Goal: Task Accomplishment & Management: Complete application form

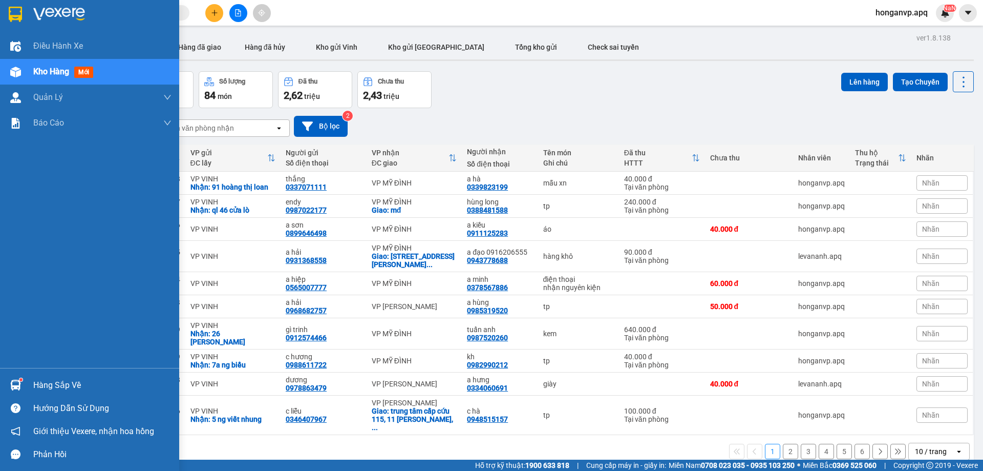
scroll to position [47, 0]
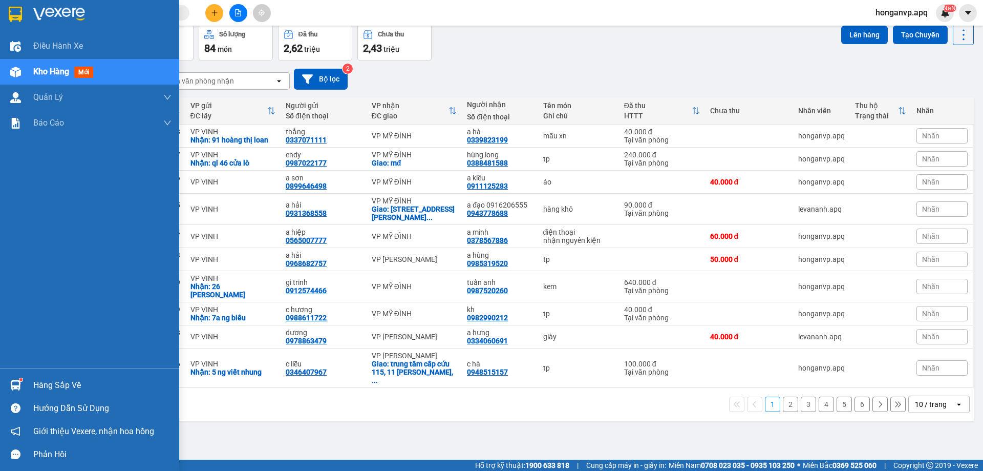
click at [42, 388] on div "Hàng sắp về" at bounding box center [102, 384] width 138 height 15
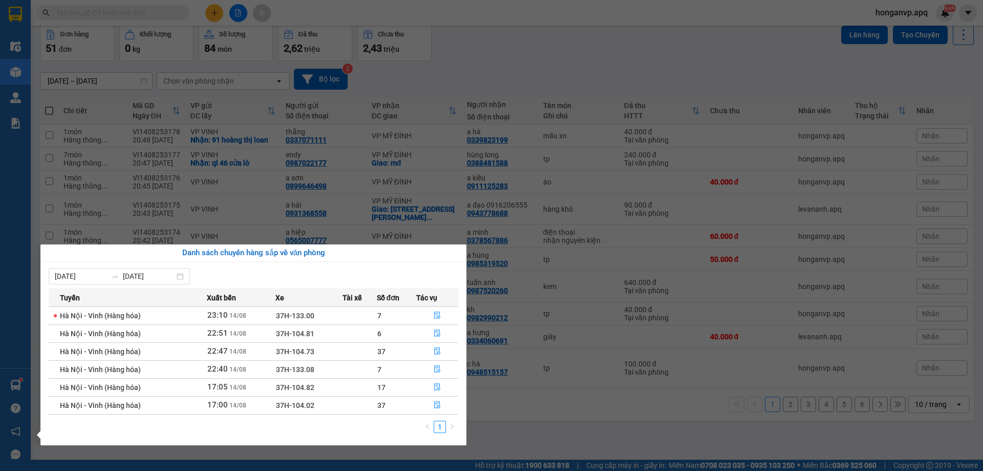
click at [616, 59] on section "Kết quả tìm kiếm ( 56 ) Bộ lọc Mã ĐH Trạng thái Món hàng Thu hộ Tổng cước Chưa …" at bounding box center [491, 235] width 983 height 471
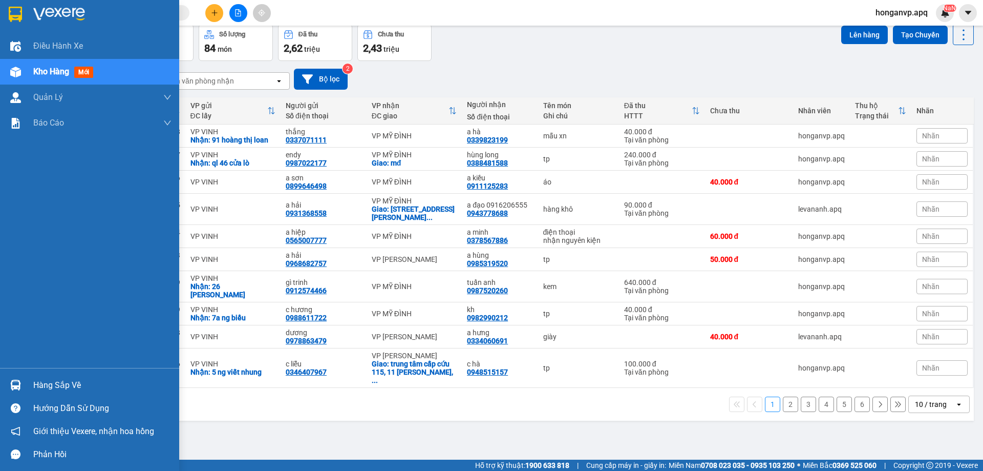
click at [44, 13] on img at bounding box center [59, 14] width 52 height 15
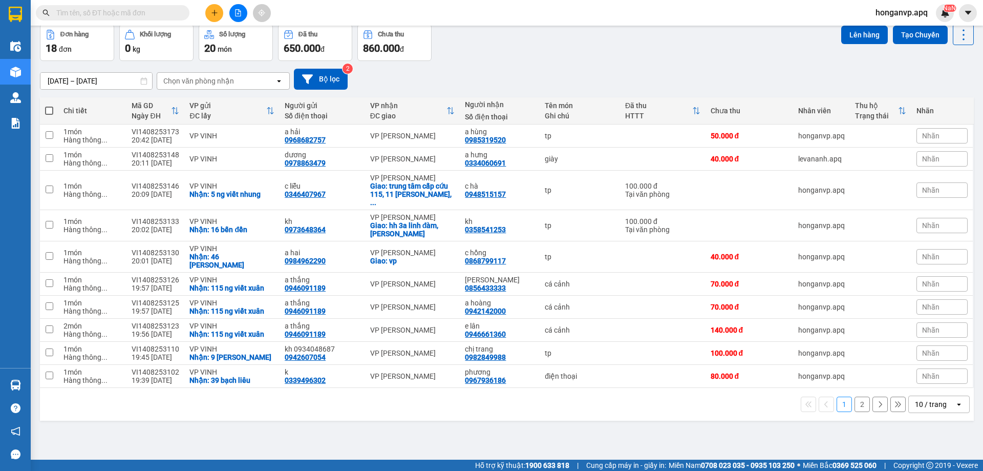
click at [168, 7] on span at bounding box center [113, 12] width 154 height 15
click at [153, 14] on input "text" at bounding box center [116, 12] width 121 height 11
click at [122, 16] on input "text" at bounding box center [116, 12] width 121 height 11
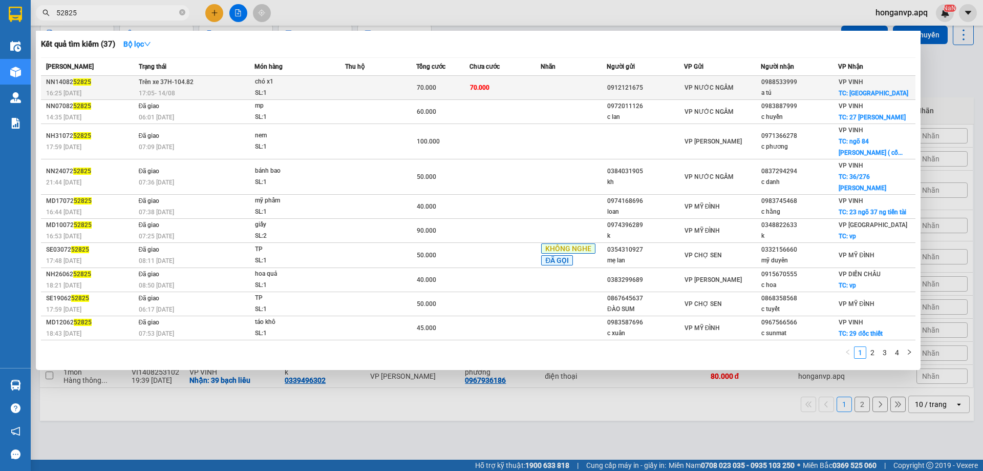
type input "52825"
click at [460, 93] on td "70.000" at bounding box center [442, 88] width 53 height 24
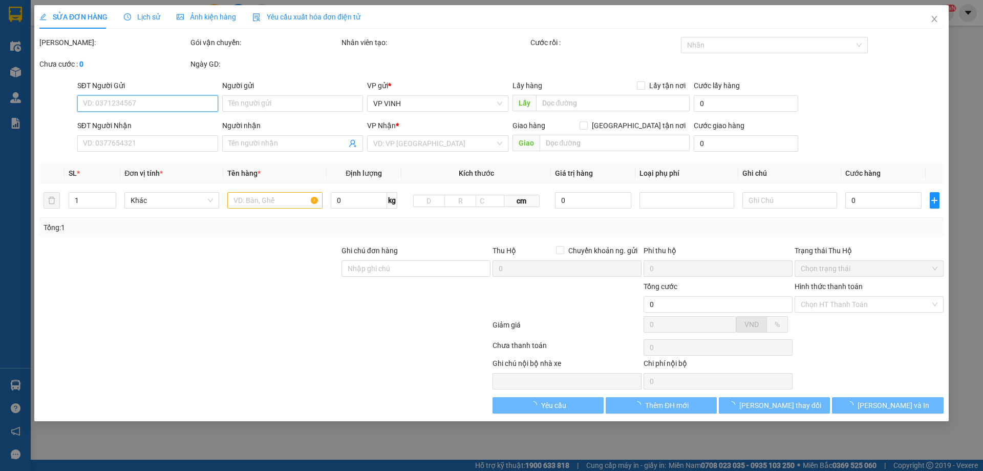
type input "0912121675"
type input "0988533999"
type input "a tú"
checkbox input "true"
type input "chợ vinh"
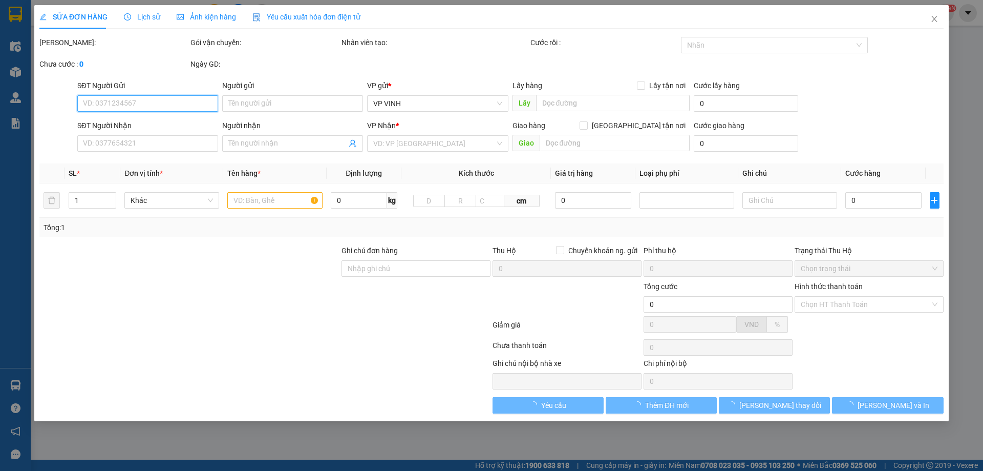
type input "quá trình vận chuyển bể nhà xe không chịu trách nhiệm"
type input "70.000"
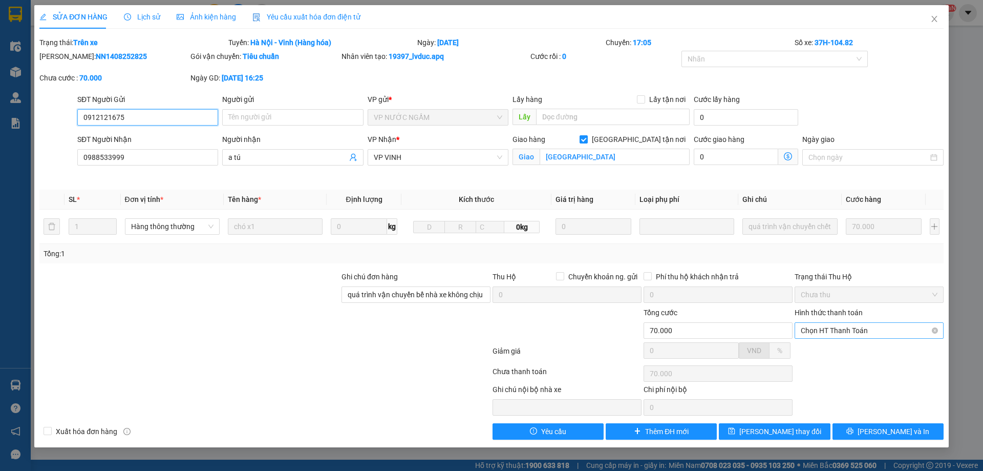
click at [843, 328] on span "Chọn HT Thanh Toán" at bounding box center [869, 330] width 137 height 15
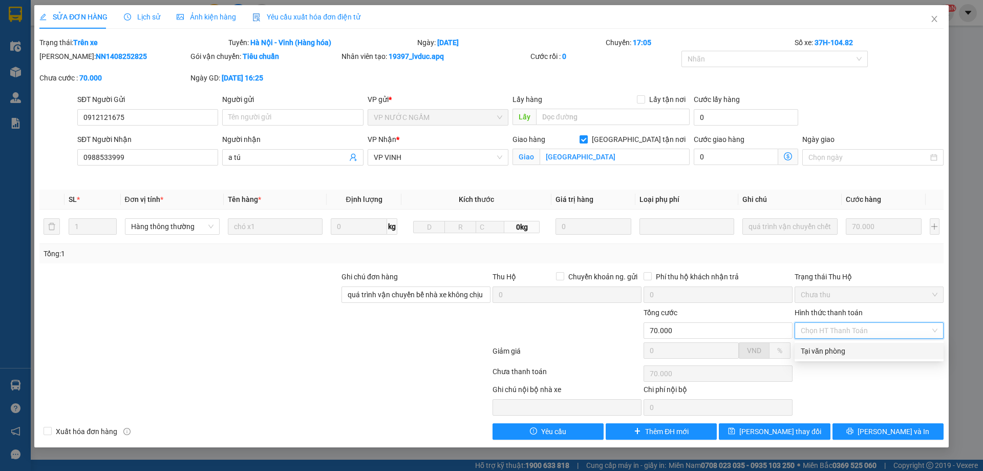
click at [824, 350] on div "Tại văn phòng" at bounding box center [869, 350] width 137 height 11
type input "0"
click at [934, 17] on icon "close" at bounding box center [934, 19] width 8 height 8
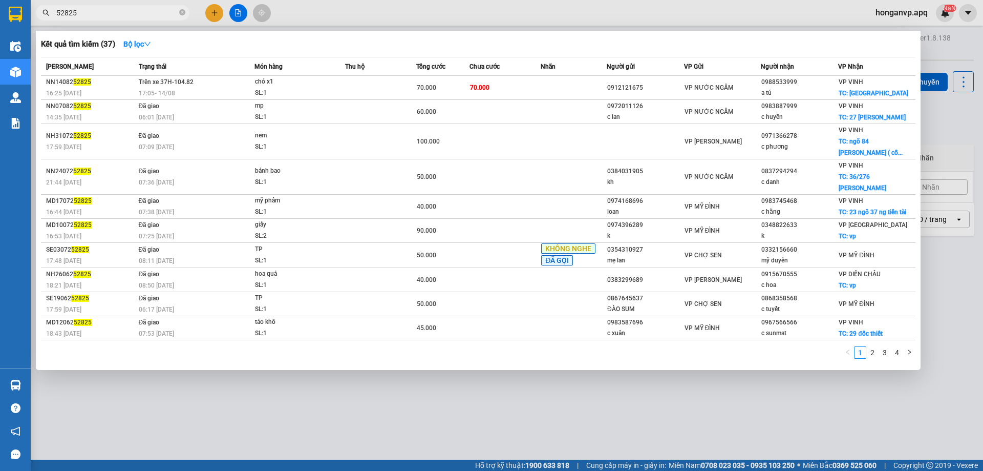
click at [95, 10] on input "52825" at bounding box center [116, 12] width 121 height 11
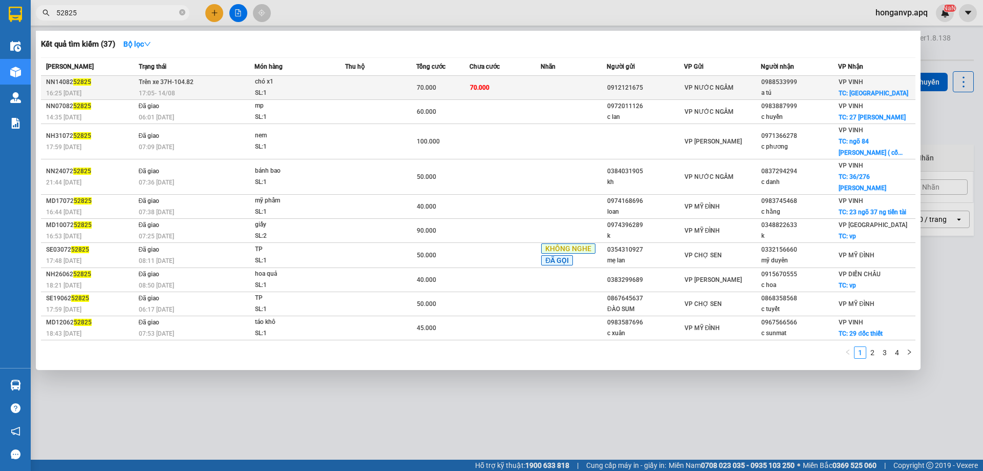
click at [198, 93] on div "17:05 - 14/08" at bounding box center [197, 93] width 116 height 11
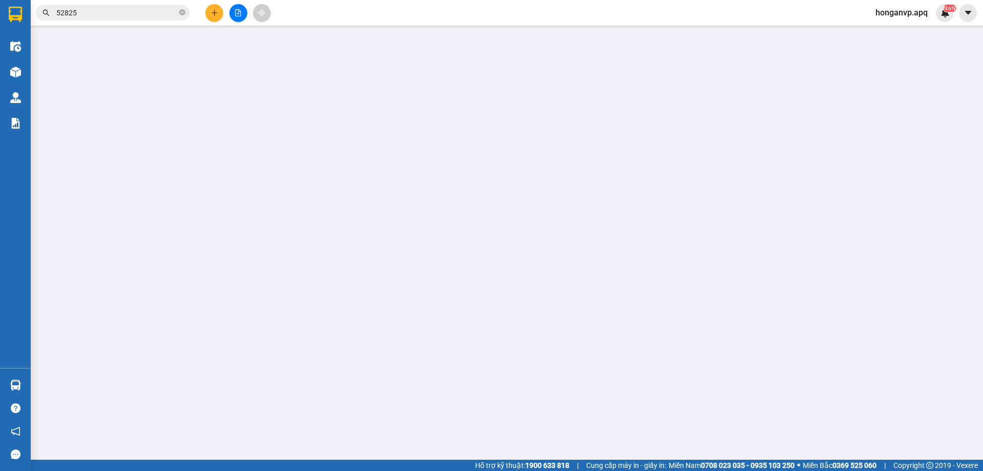
type input "0912121675"
type input "0988533999"
type input "a tú"
checkbox input "true"
type input "chợ vinh"
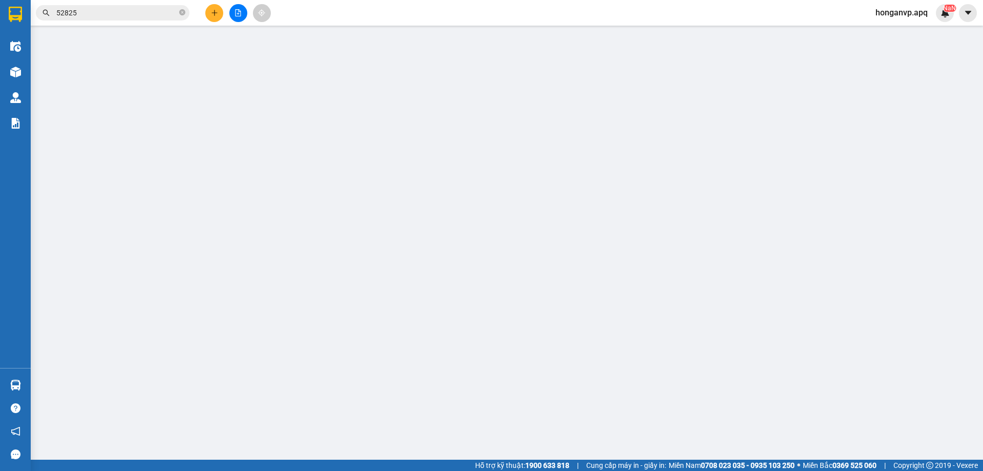
type input "quá trình vận chuyển bể nhà xe không chịu trách nhiệm"
type input "70.000"
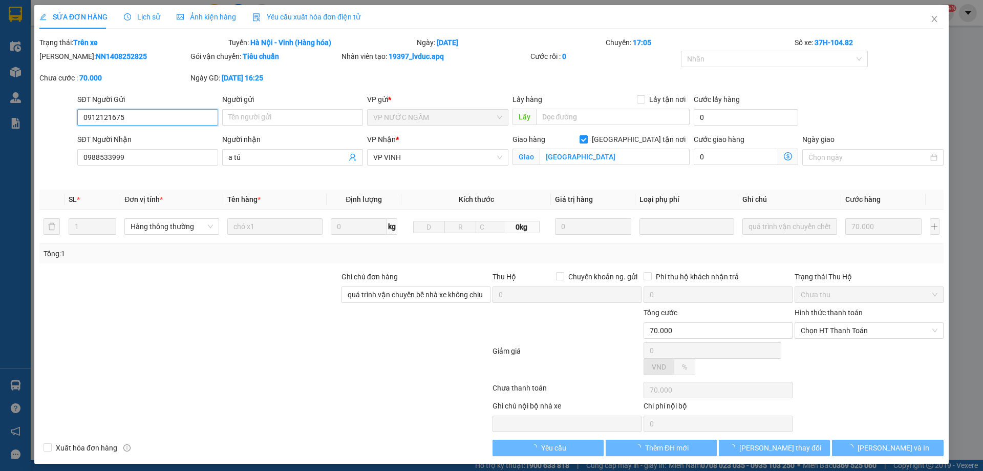
click at [150, 17] on div "SỬA ĐƠN HÀNG Lịch sử Ảnh kiện hàng Yêu cầu xuất hóa đơn điện tử Total Paid Fee …" at bounding box center [491, 235] width 983 height 471
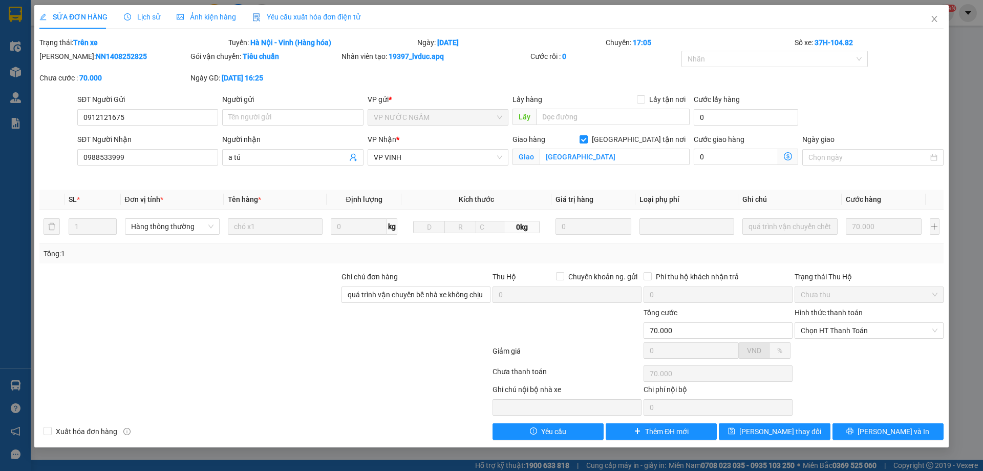
click at [150, 17] on span "Lịch sử" at bounding box center [142, 17] width 36 height 8
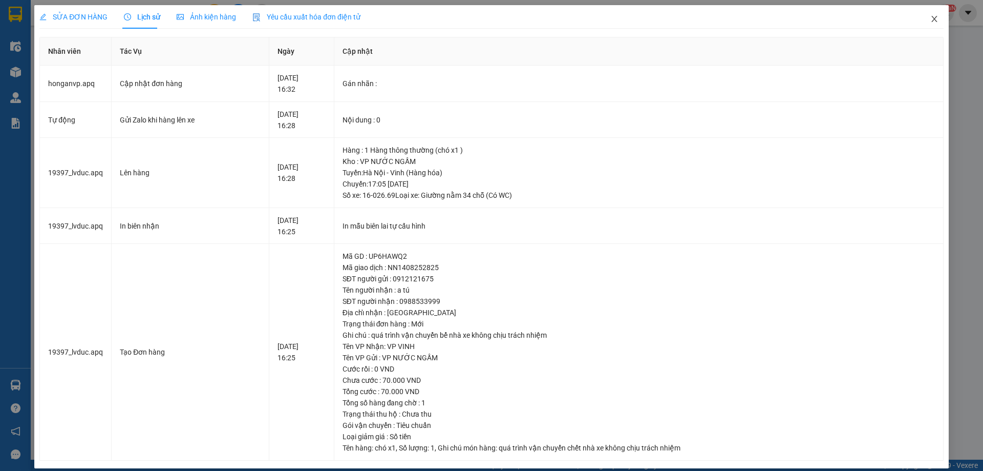
click at [922, 18] on span "Close" at bounding box center [934, 19] width 29 height 29
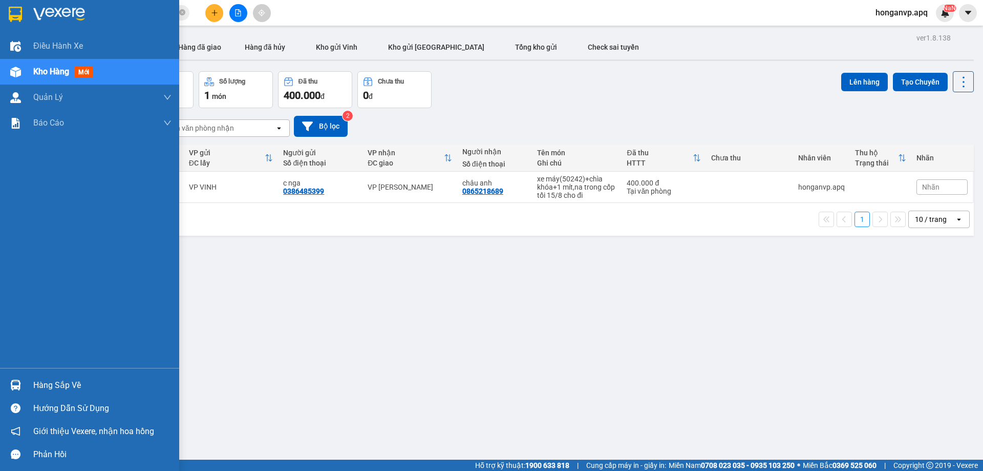
click at [51, 386] on div "Hàng sắp về" at bounding box center [102, 384] width 138 height 15
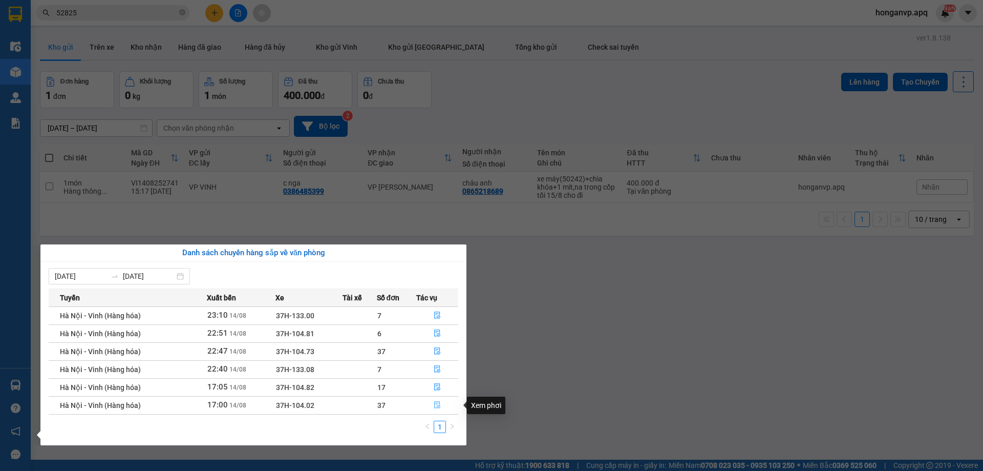
click at [439, 407] on icon "file-done" at bounding box center [437, 404] width 7 height 7
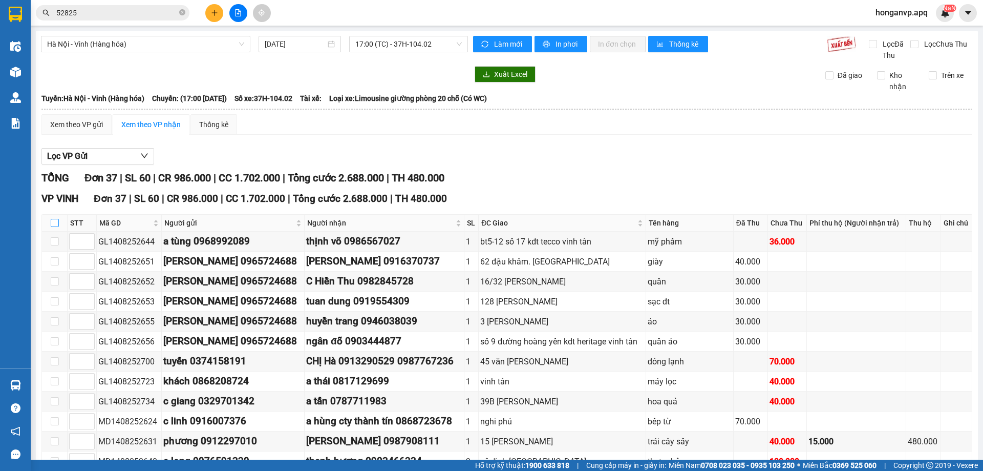
click at [56, 224] on input "checkbox" at bounding box center [55, 223] width 8 height 8
checkbox input "true"
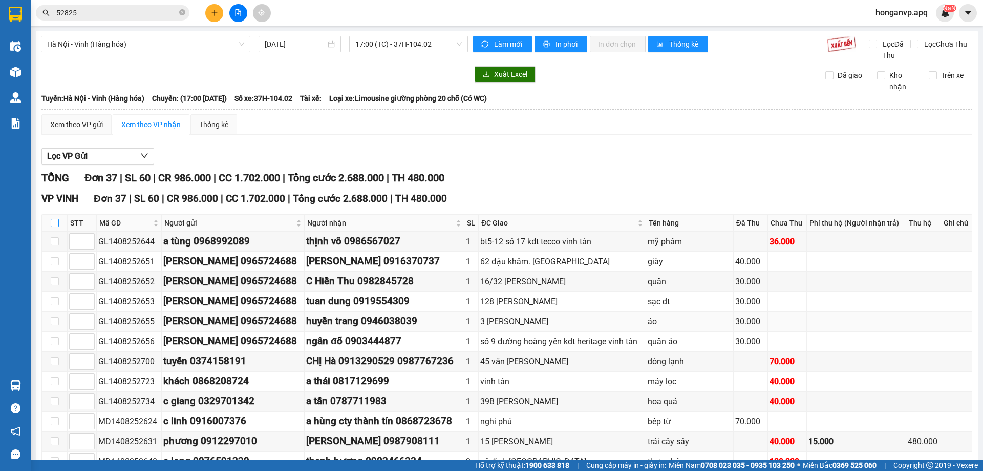
checkbox input "true"
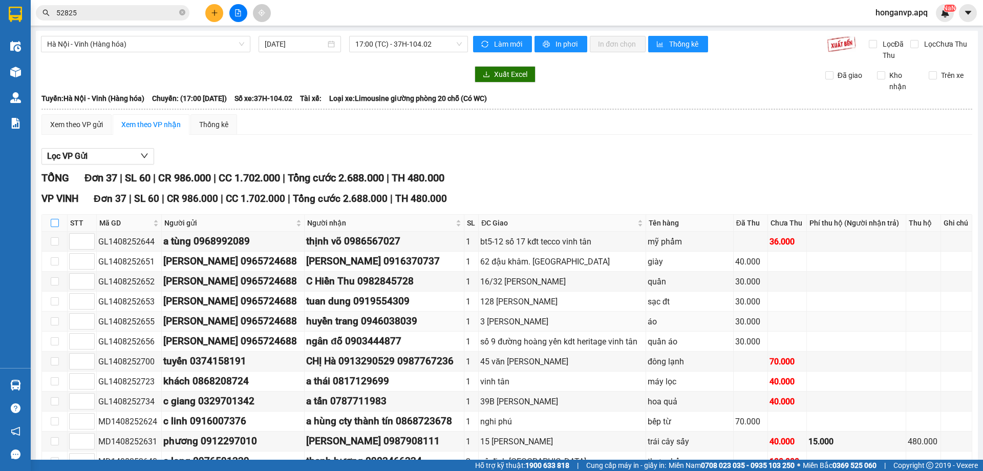
checkbox input "true"
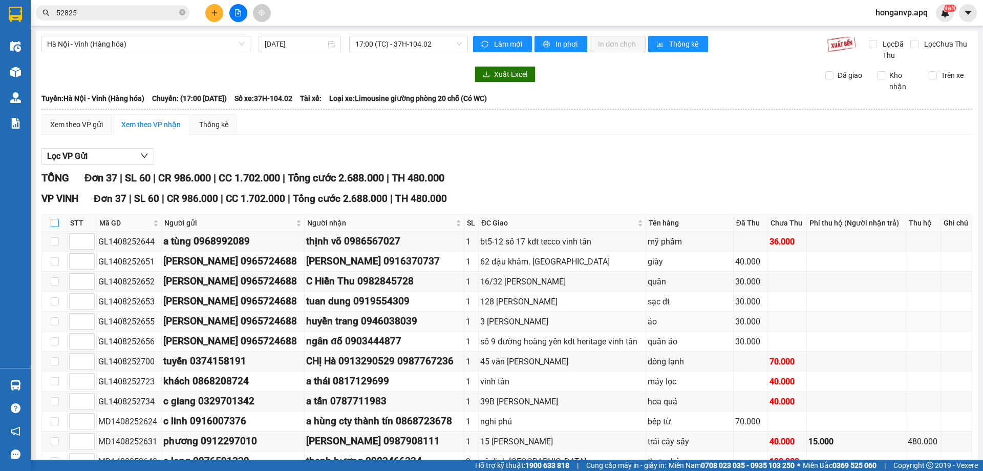
checkbox input "true"
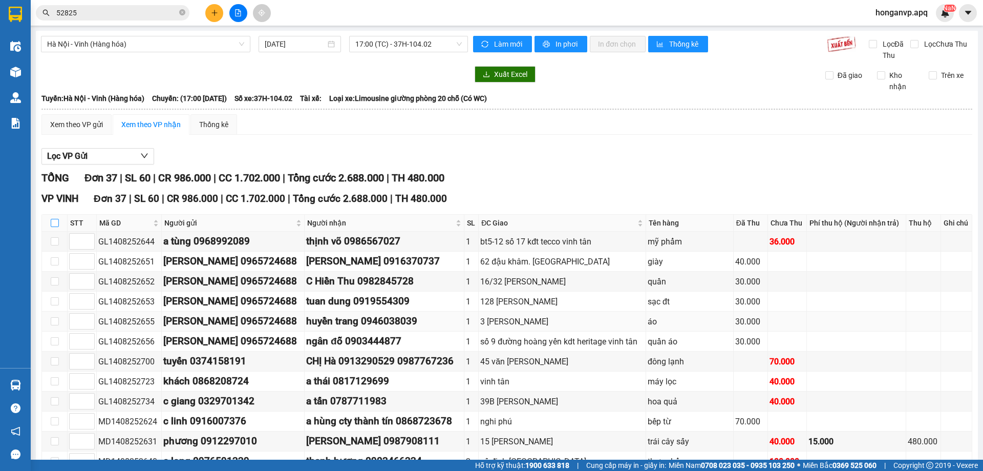
checkbox input "true"
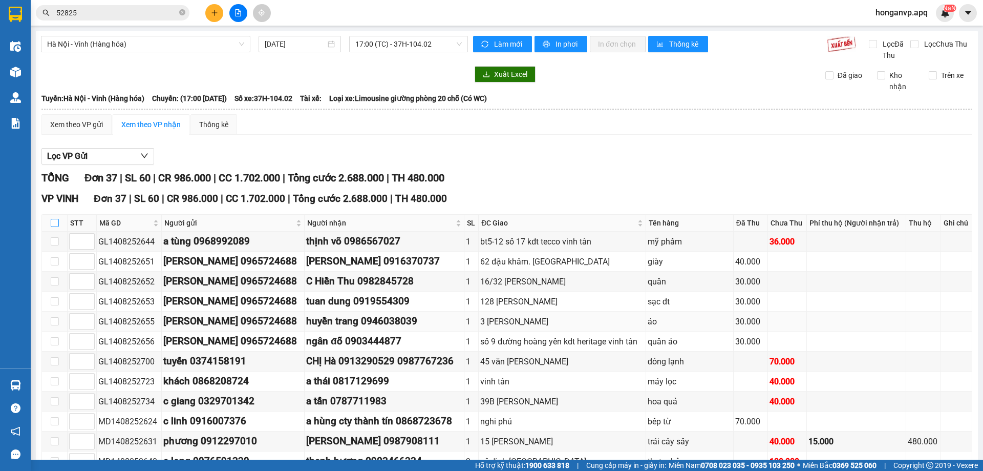
checkbox input "true"
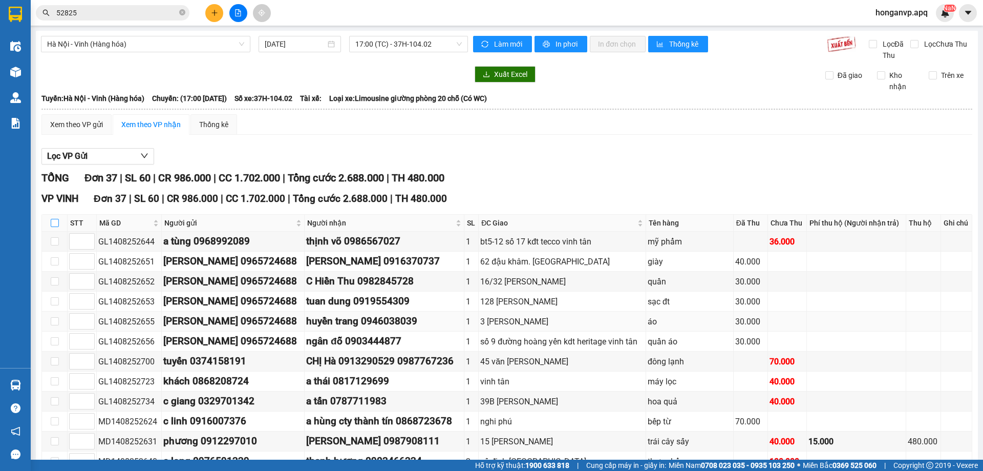
checkbox input "true"
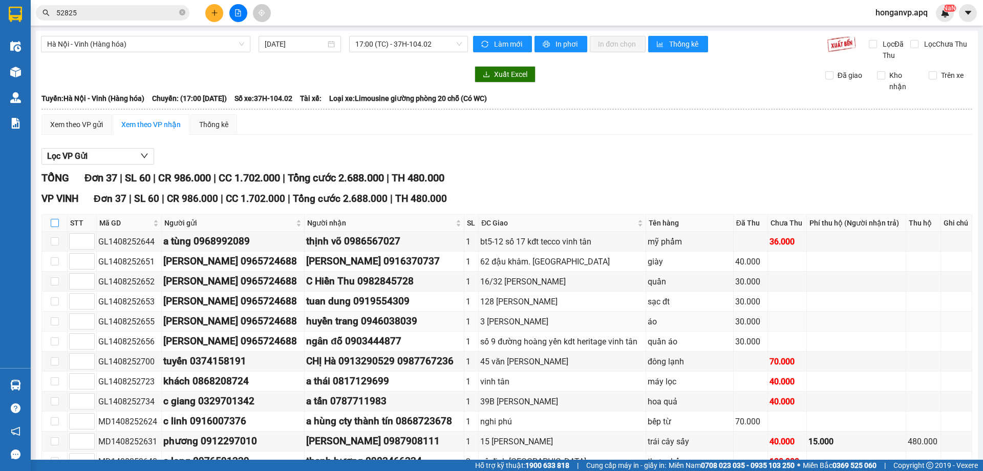
checkbox input "true"
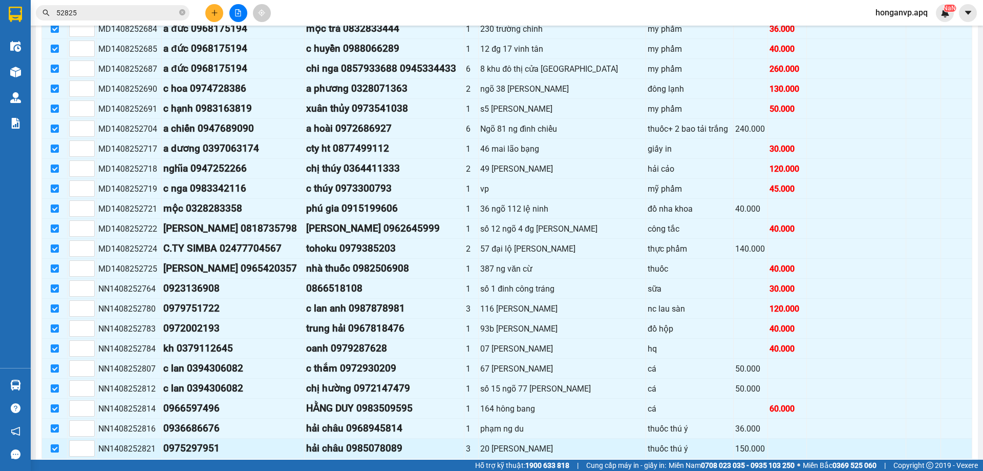
scroll to position [564, 0]
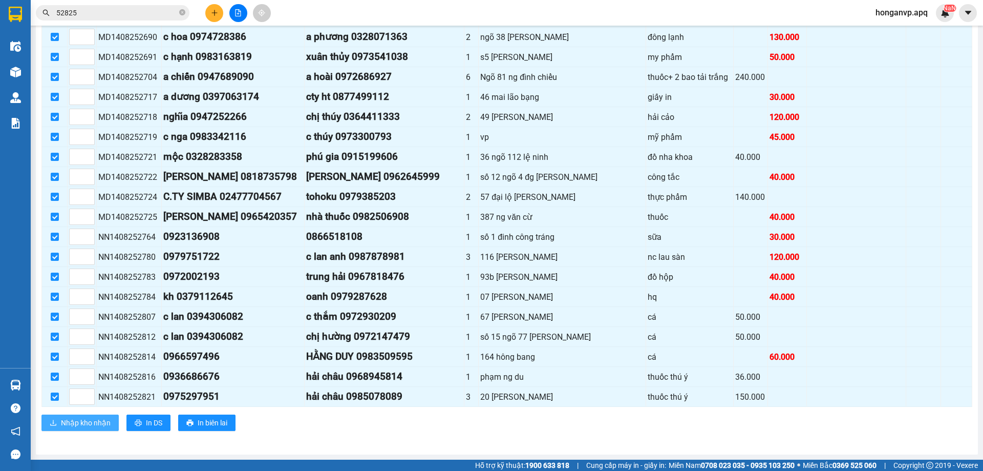
click at [82, 423] on span "Nhập kho nhận" at bounding box center [86, 422] width 50 height 11
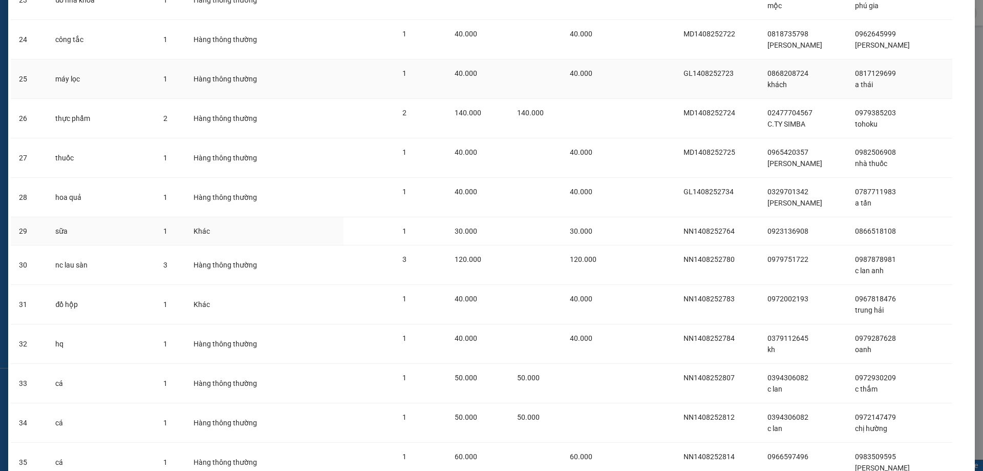
scroll to position [1138, 0]
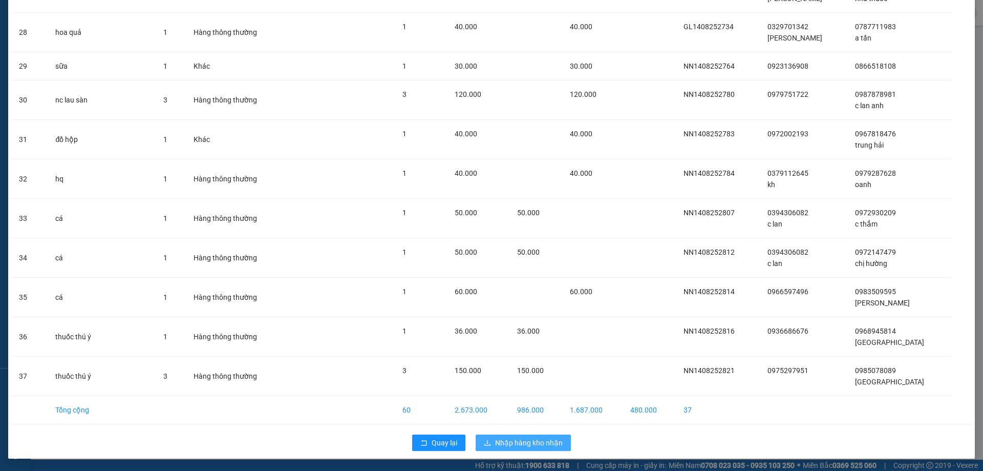
click at [509, 446] on span "Nhập hàng kho nhận" at bounding box center [529, 442] width 68 height 11
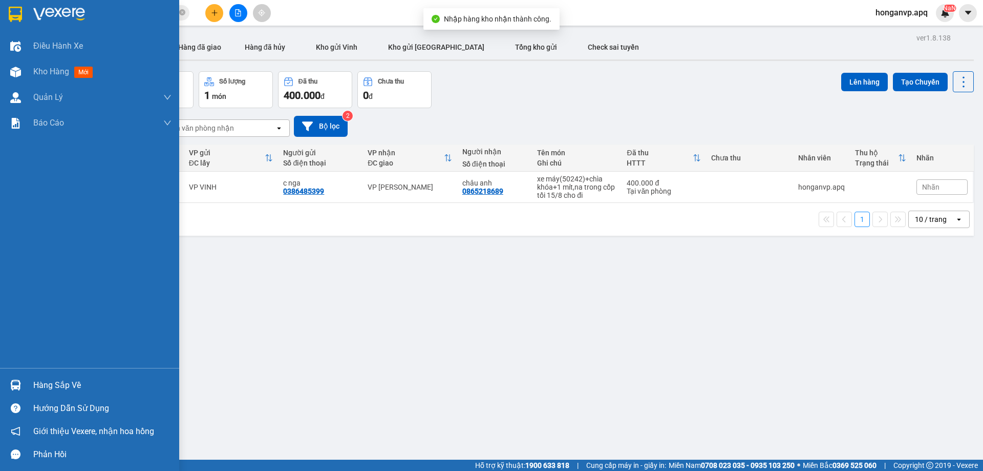
click at [59, 384] on div "Hàng sắp về" at bounding box center [102, 384] width 138 height 15
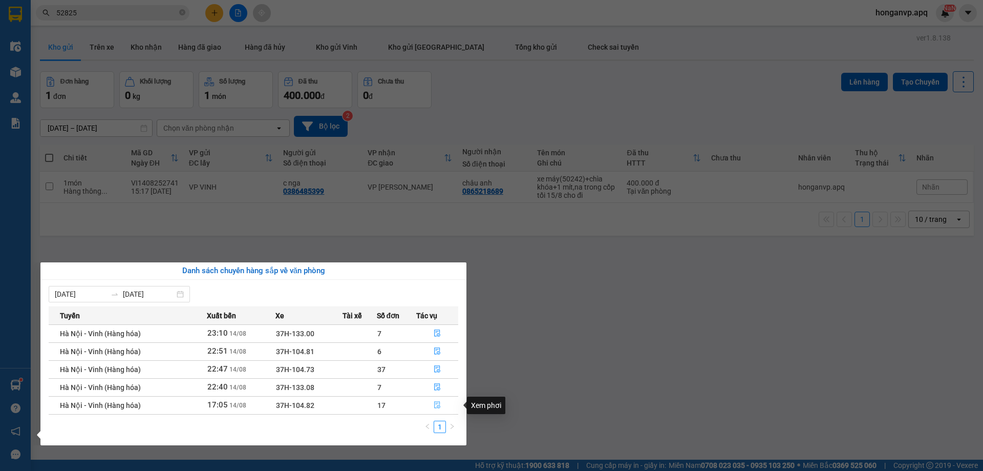
click at [436, 403] on icon "file-done" at bounding box center [437, 404] width 7 height 7
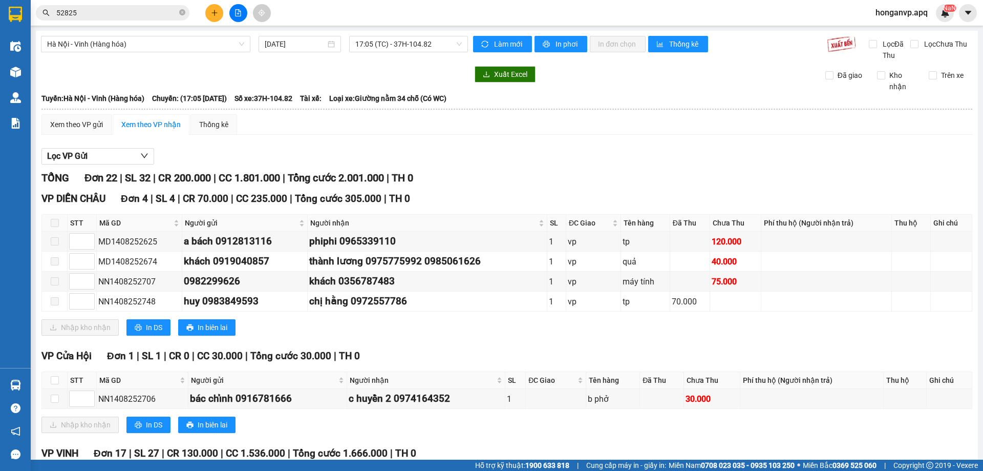
scroll to position [307, 0]
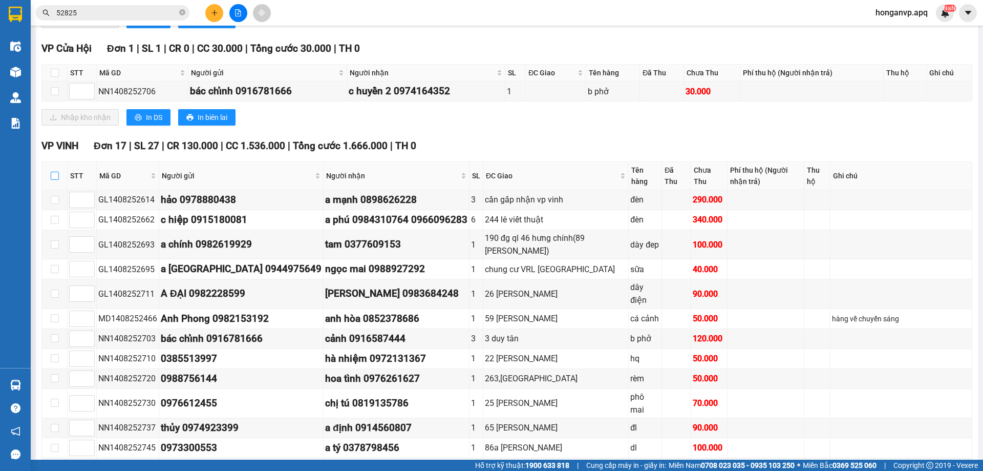
click at [56, 177] on input "checkbox" at bounding box center [55, 176] width 8 height 8
checkbox input "true"
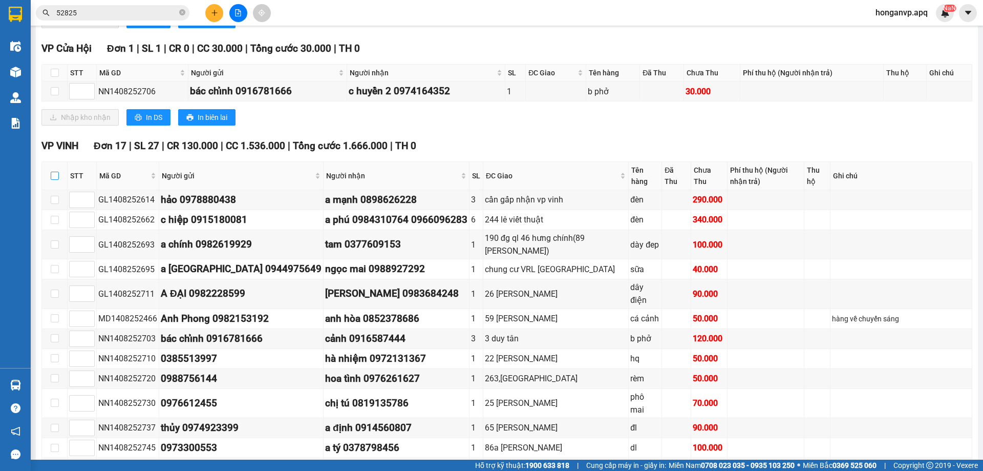
checkbox input "true"
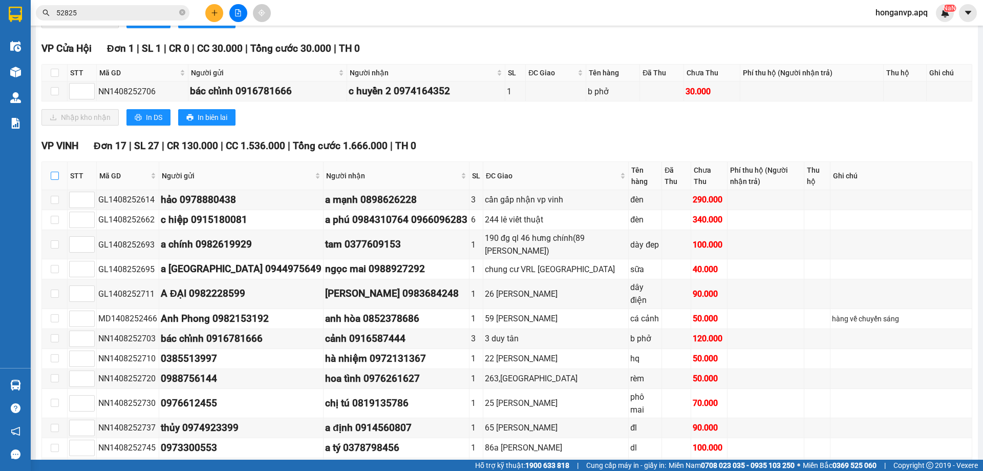
checkbox input "true"
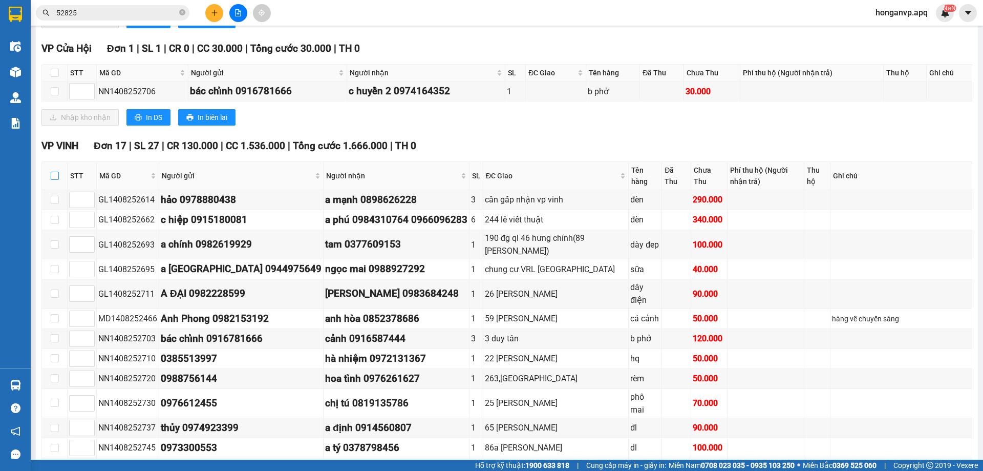
checkbox input "true"
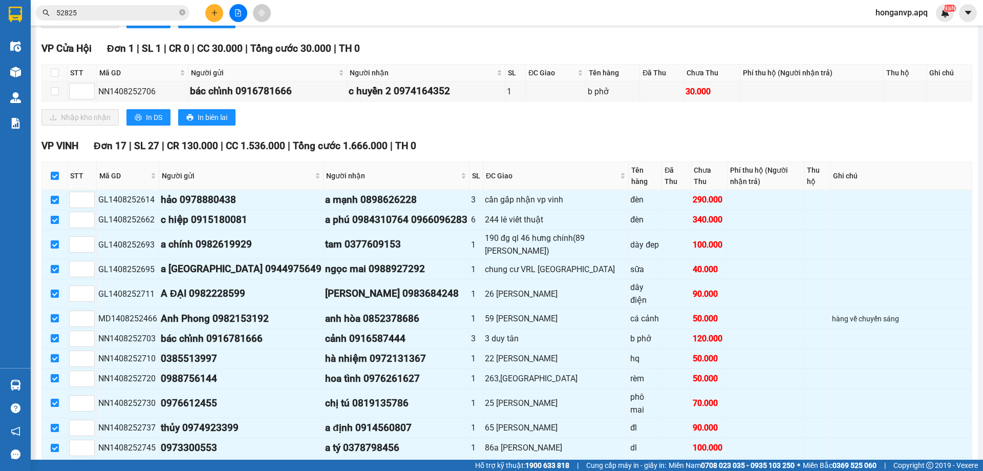
scroll to position [445, 0]
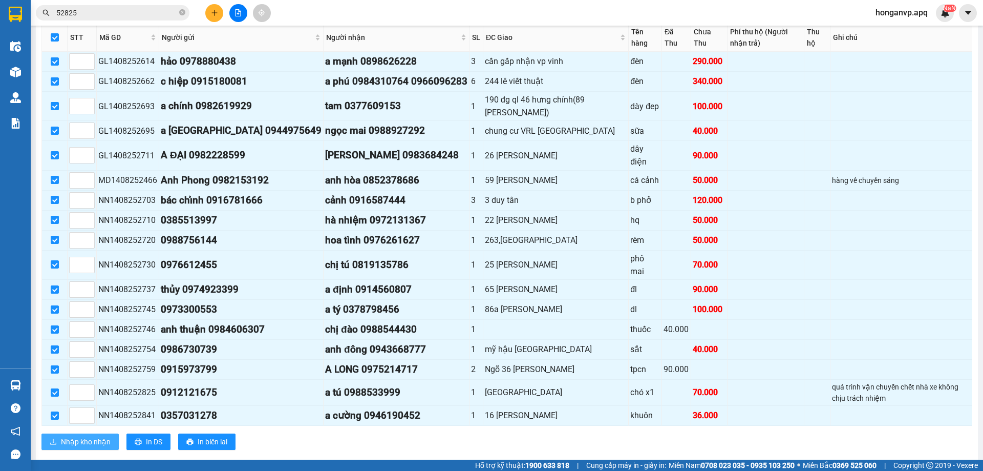
click at [83, 436] on span "Nhập kho nhận" at bounding box center [86, 441] width 50 height 11
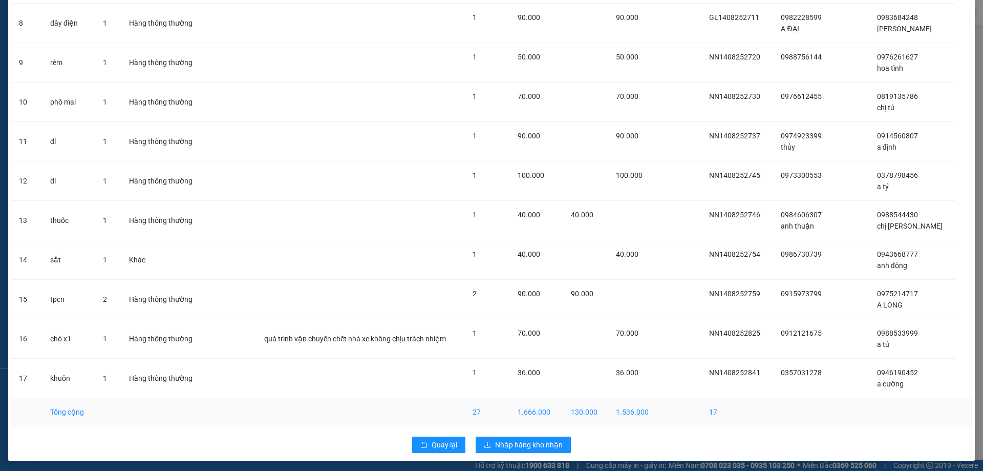
scroll to position [360, 0]
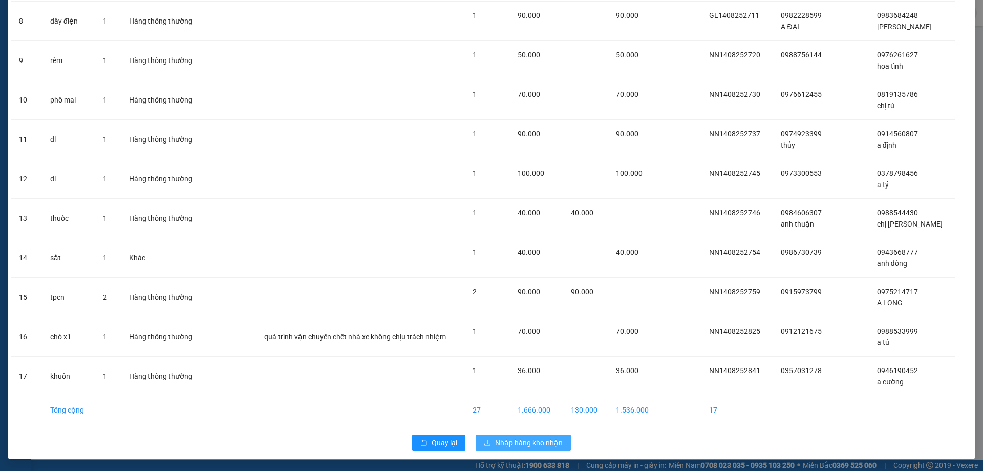
click at [532, 439] on span "Nhập hàng kho nhận" at bounding box center [529, 442] width 68 height 11
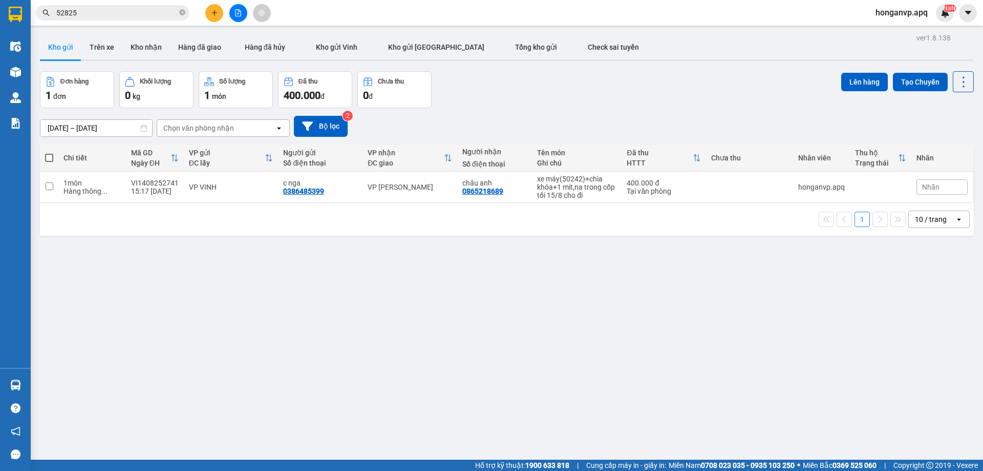
click at [571, 89] on div "Đơn hàng 1 đơn Khối lượng 0 kg Số lượng 1 món Đã thu 400.000 đ Chưa thu 0 đ Lên…" at bounding box center [507, 89] width 934 height 37
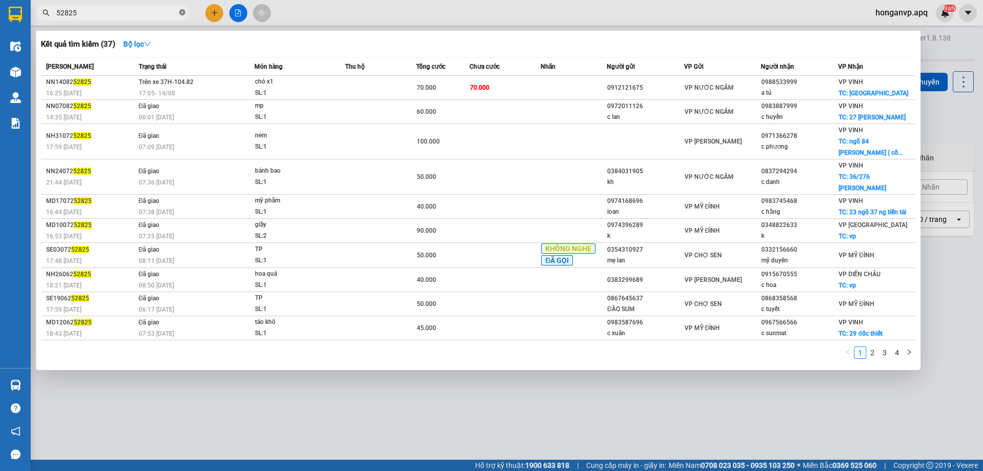
drag, startPoint x: 183, startPoint y: 10, endPoint x: 154, endPoint y: 10, distance: 29.2
click at [179, 10] on icon "close-circle" at bounding box center [182, 12] width 6 height 6
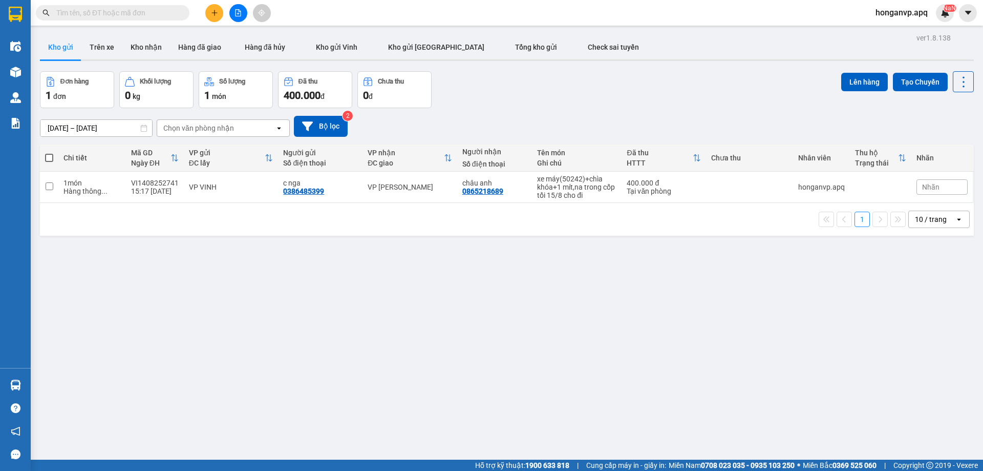
click at [116, 15] on input "text" at bounding box center [116, 12] width 121 height 11
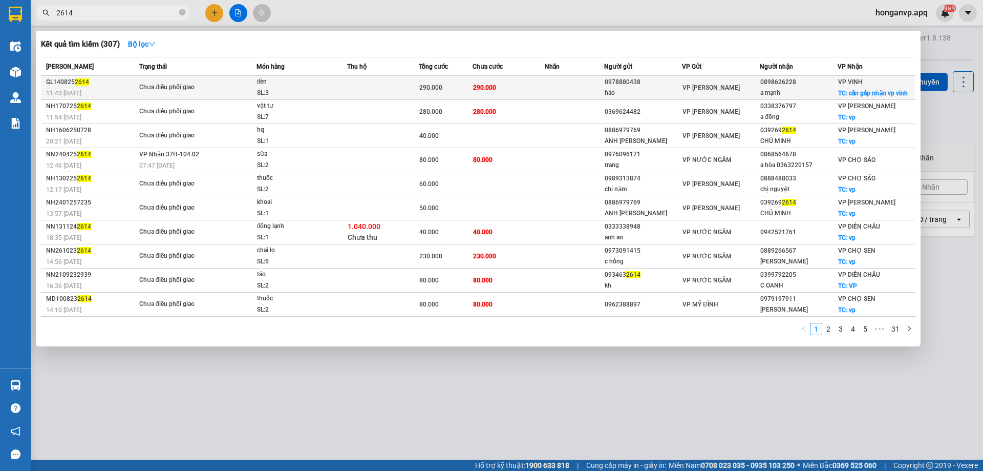
type input "2614"
click at [257, 95] on div "SL: 3" at bounding box center [295, 93] width 77 height 11
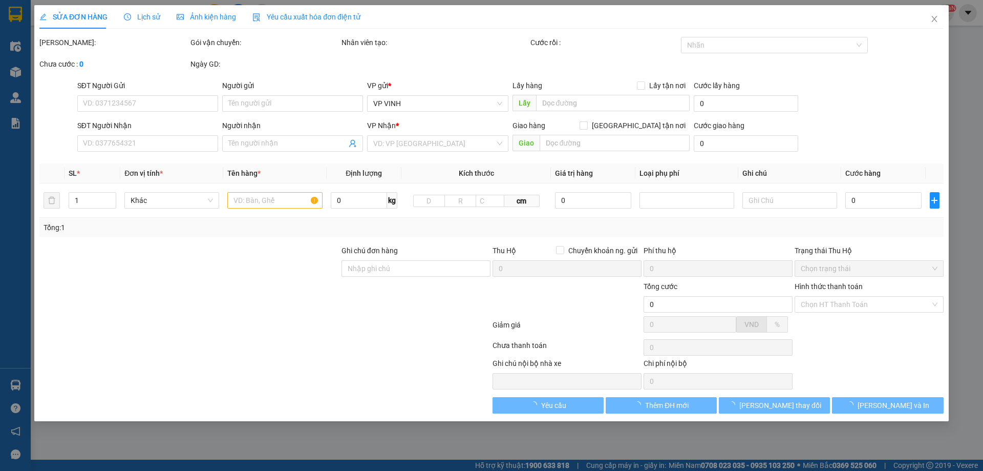
type input "0978880438"
type input "hảo"
type input "0898626228"
type input "a mạnh"
checkbox input "true"
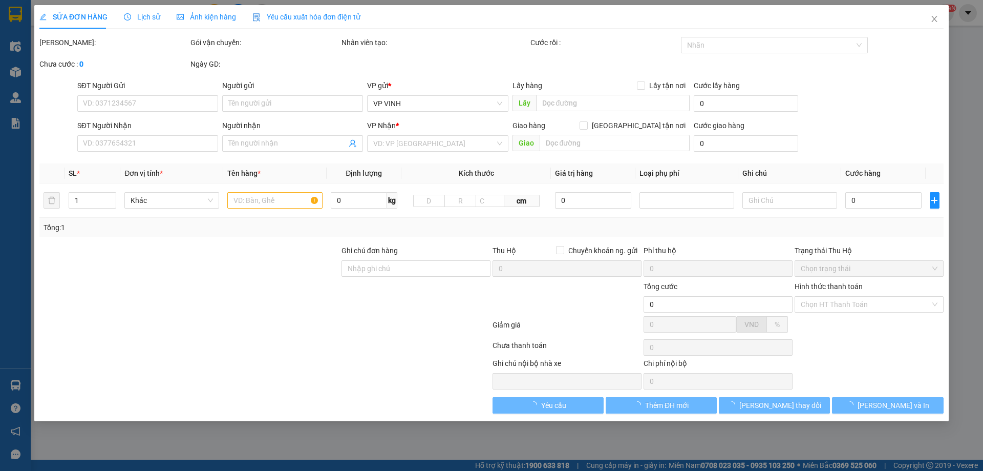
type input "cần gấp nhận vp vinh"
type input "290.000"
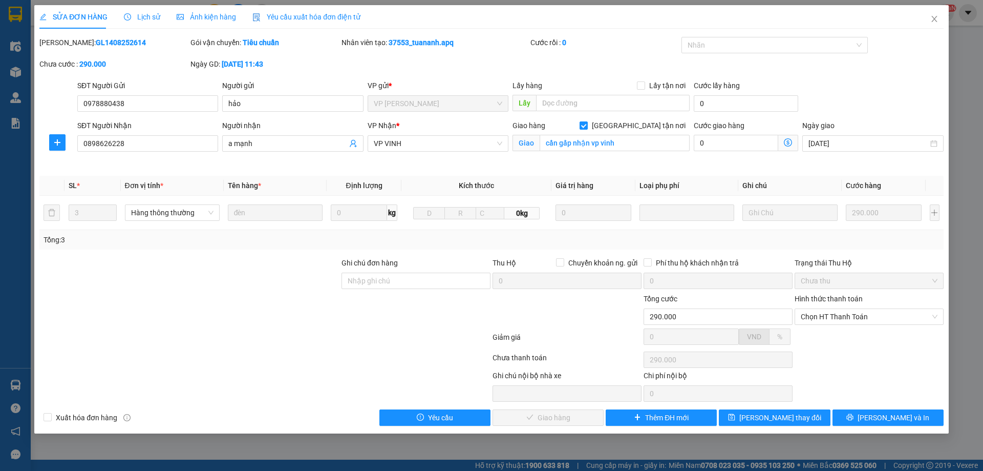
click at [150, 19] on span "Lịch sử" at bounding box center [142, 17] width 36 height 8
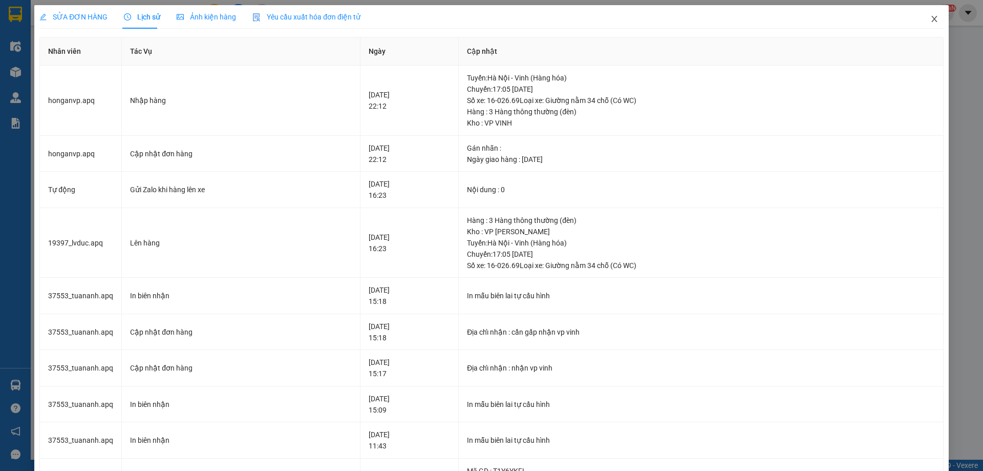
click at [930, 20] on icon "close" at bounding box center [934, 19] width 8 height 8
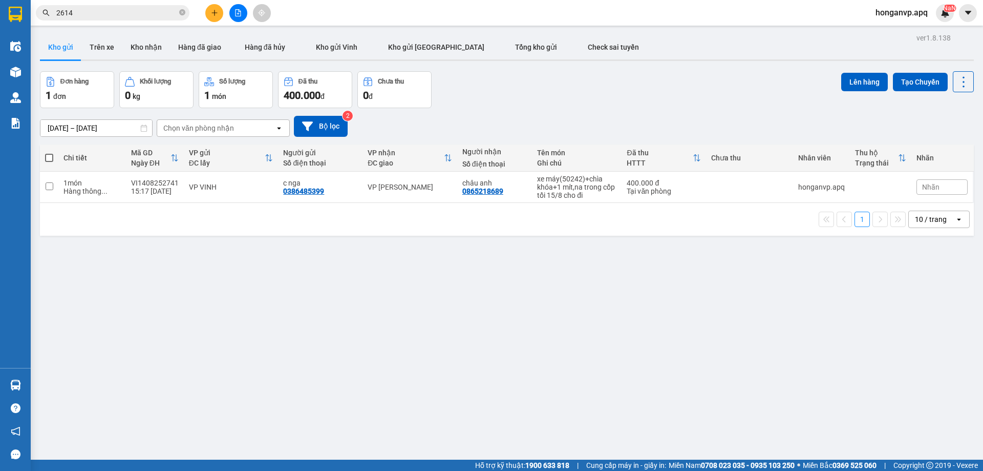
click at [133, 8] on input "2614" at bounding box center [116, 12] width 121 height 11
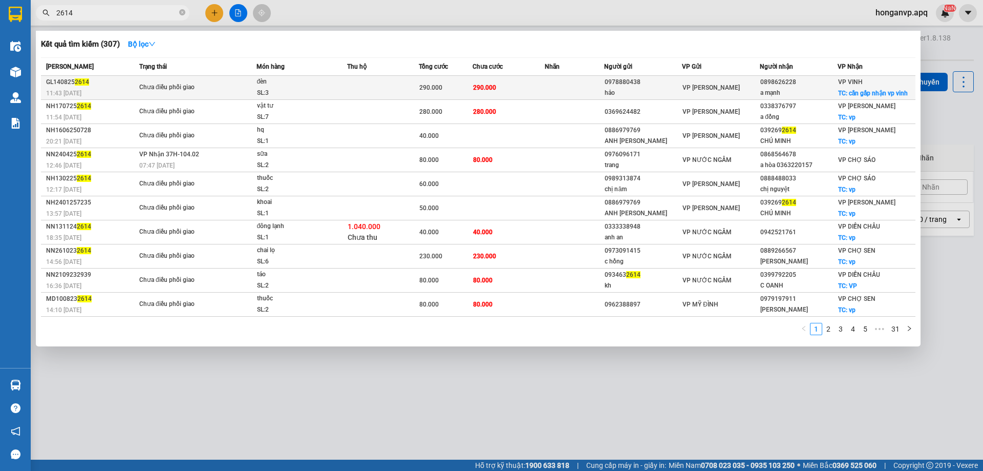
click at [357, 94] on td at bounding box center [383, 88] width 72 height 24
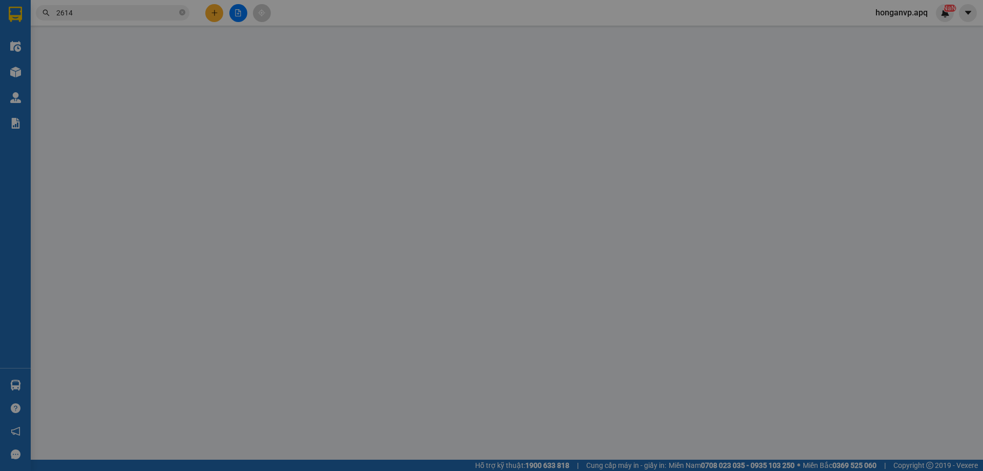
type input "0978880438"
type input "hảo"
type input "0898626228"
type input "a mạnh"
checkbox input "true"
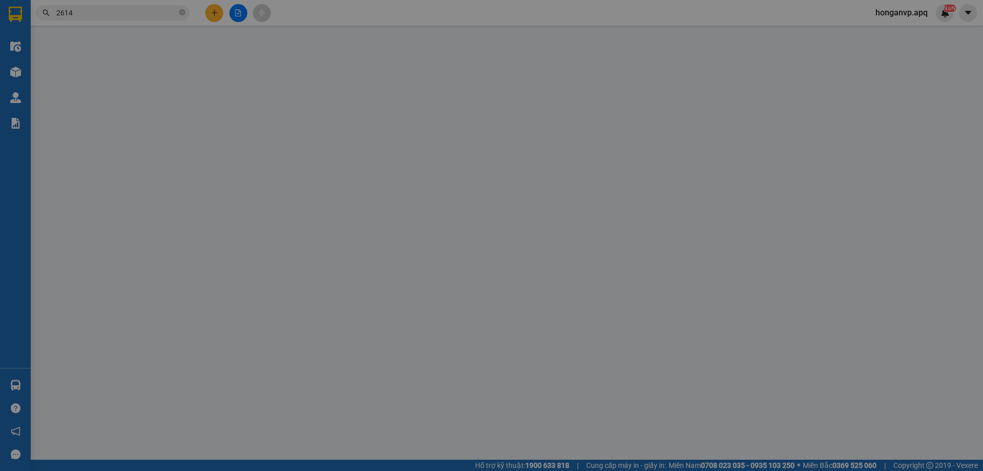
type input "cần gấp nhận vp vinh"
type input "290.000"
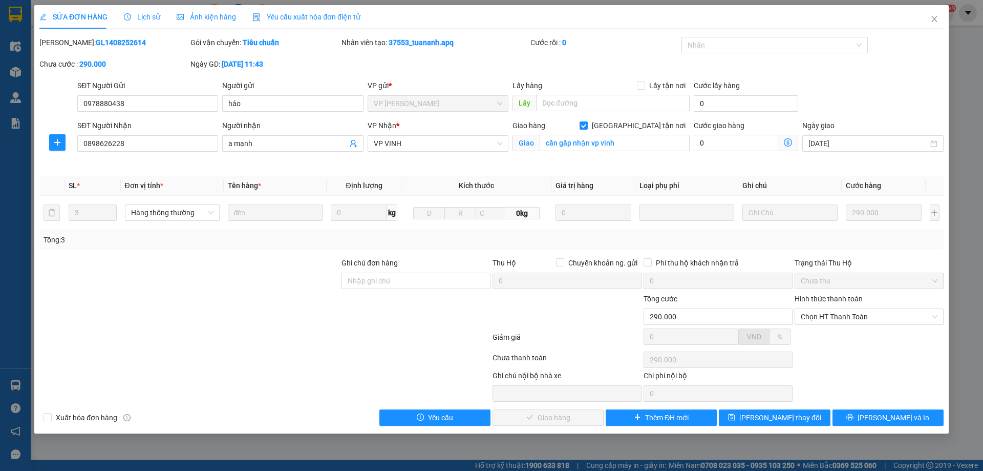
click at [144, 15] on span "Lịch sử" at bounding box center [142, 17] width 36 height 8
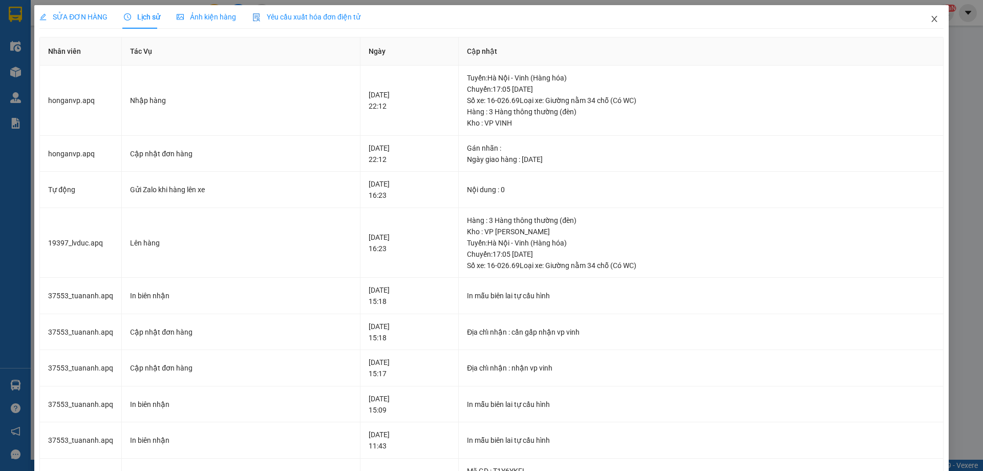
click at [930, 18] on icon "close" at bounding box center [934, 19] width 8 height 8
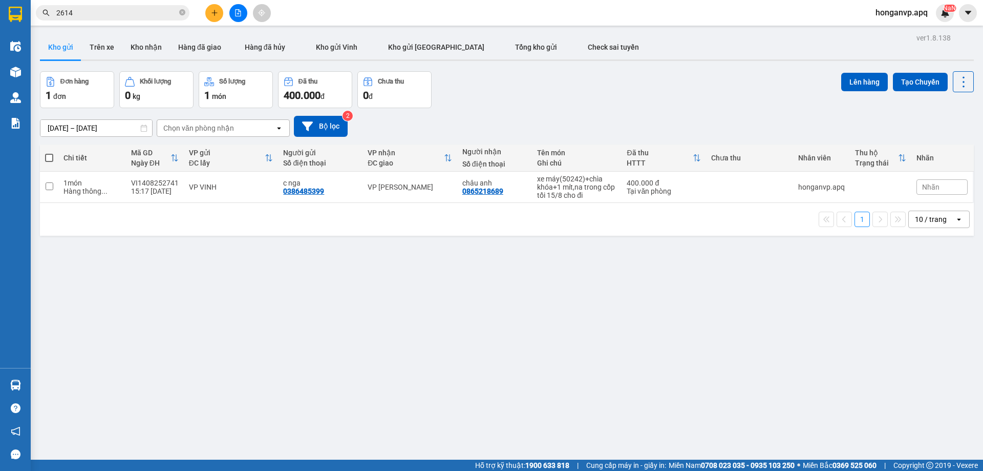
click at [114, 12] on input "2614" at bounding box center [116, 12] width 121 height 11
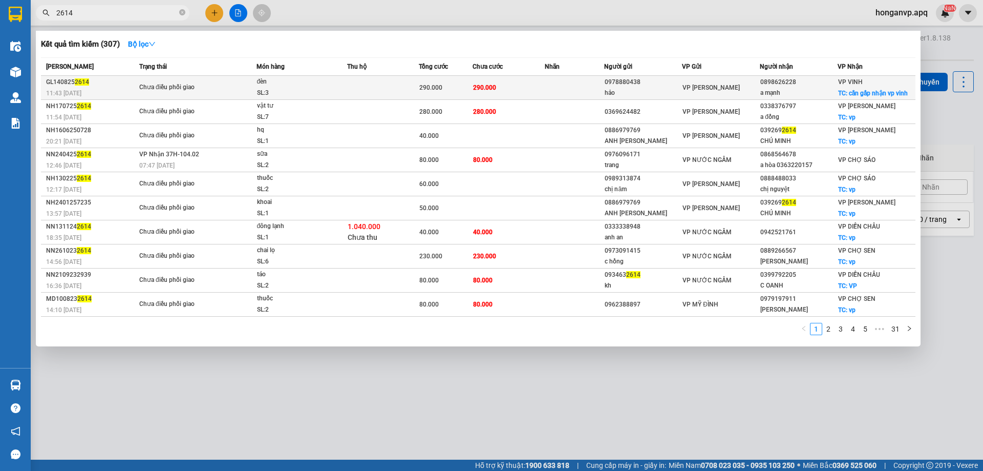
click at [225, 90] on span "Chưa điều phối giao" at bounding box center [197, 87] width 117 height 11
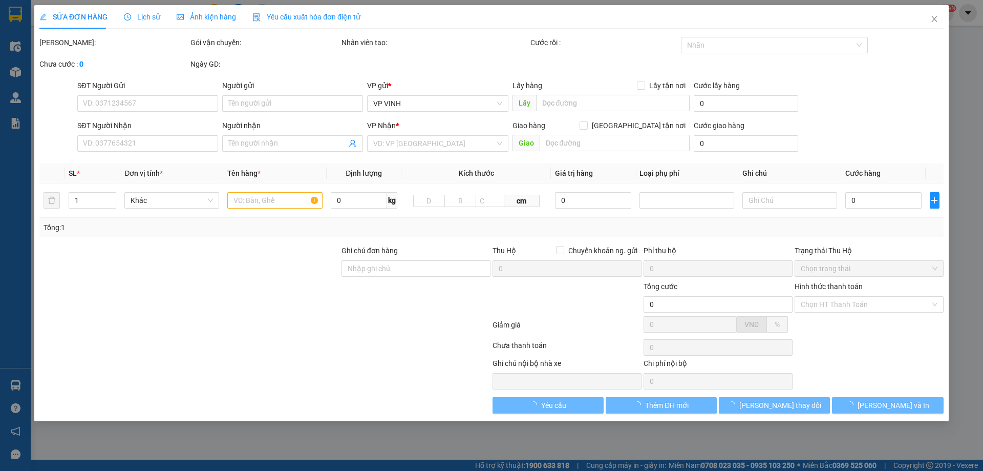
type input "0978880438"
type input "hảo"
type input "0898626228"
type input "a mạnh"
checkbox input "true"
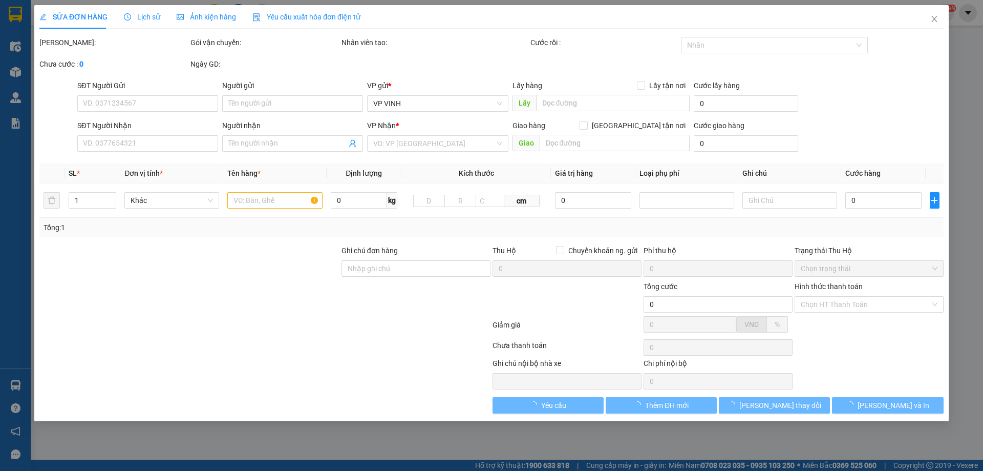
type input "cần gấp nhận vp vinh"
type input "290.000"
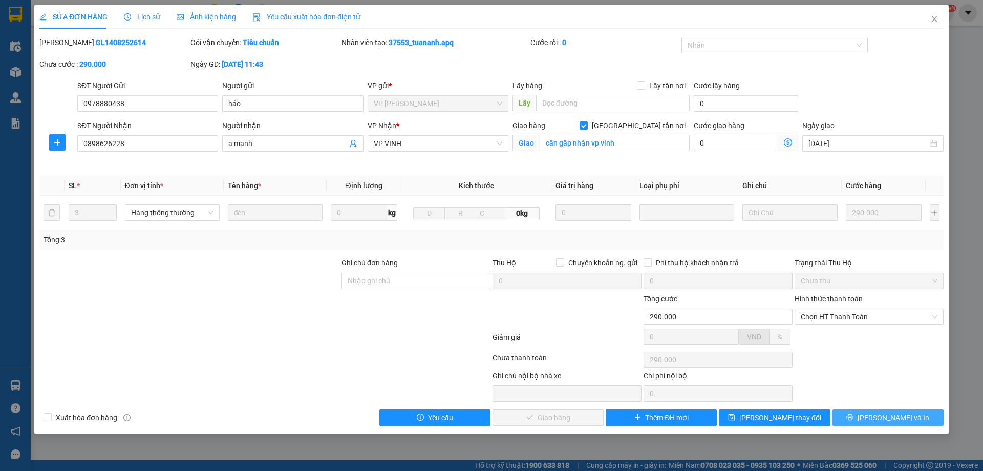
click at [887, 416] on span "Lưu và In" at bounding box center [894, 417] width 72 height 11
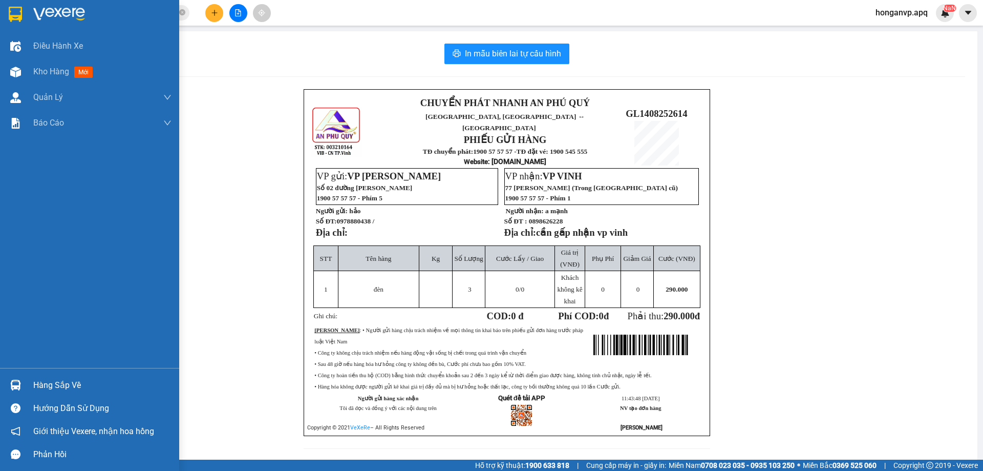
drag, startPoint x: 60, startPoint y: 10, endPoint x: 137, endPoint y: 24, distance: 77.9
click at [60, 10] on img at bounding box center [59, 14] width 52 height 15
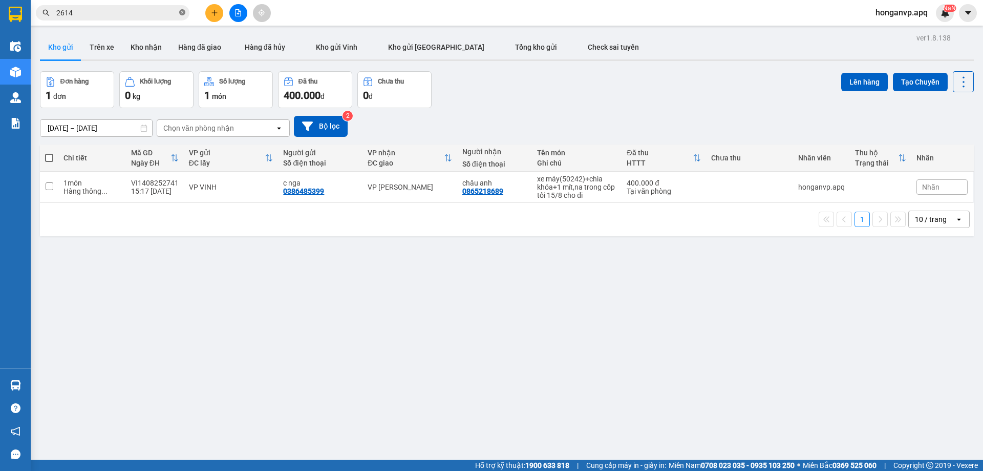
click at [181, 11] on icon "close-circle" at bounding box center [182, 12] width 6 height 6
click at [542, 82] on div "Đơn hàng 1 đơn Khối lượng 0 kg Số lượng 1 món Đã thu 400.000 đ Chưa thu 0 đ Lên…" at bounding box center [507, 89] width 934 height 37
click at [890, 12] on span "honganvp.apq" at bounding box center [901, 12] width 69 height 13
click at [886, 31] on span "Đăng xuất" at bounding box center [906, 31] width 48 height 11
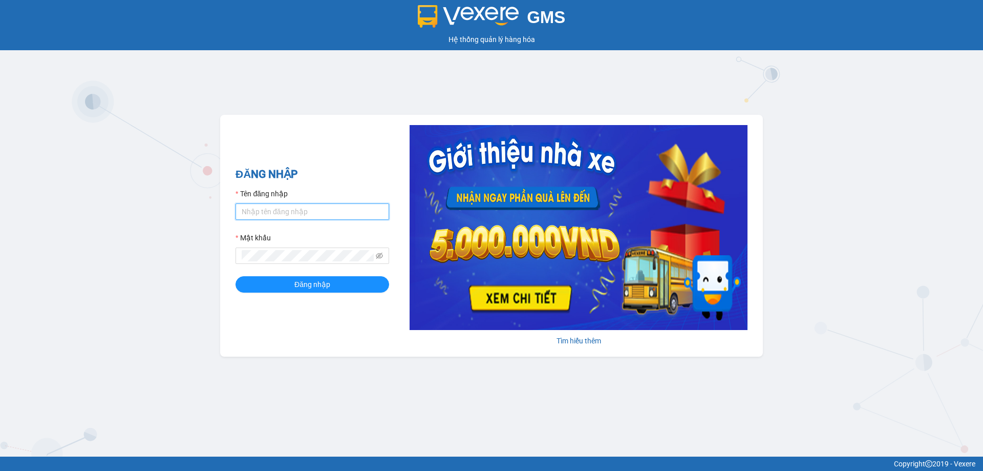
type input "tuananh.apq"
click at [126, 278] on div "GMS Hệ thống quản lý hàng hóa ĐĂNG NHẬP Tên đăng nhập tuananh.apq Mật khẩu Đăng…" at bounding box center [491, 228] width 983 height 456
